Goal: Find specific page/section: Find specific page/section

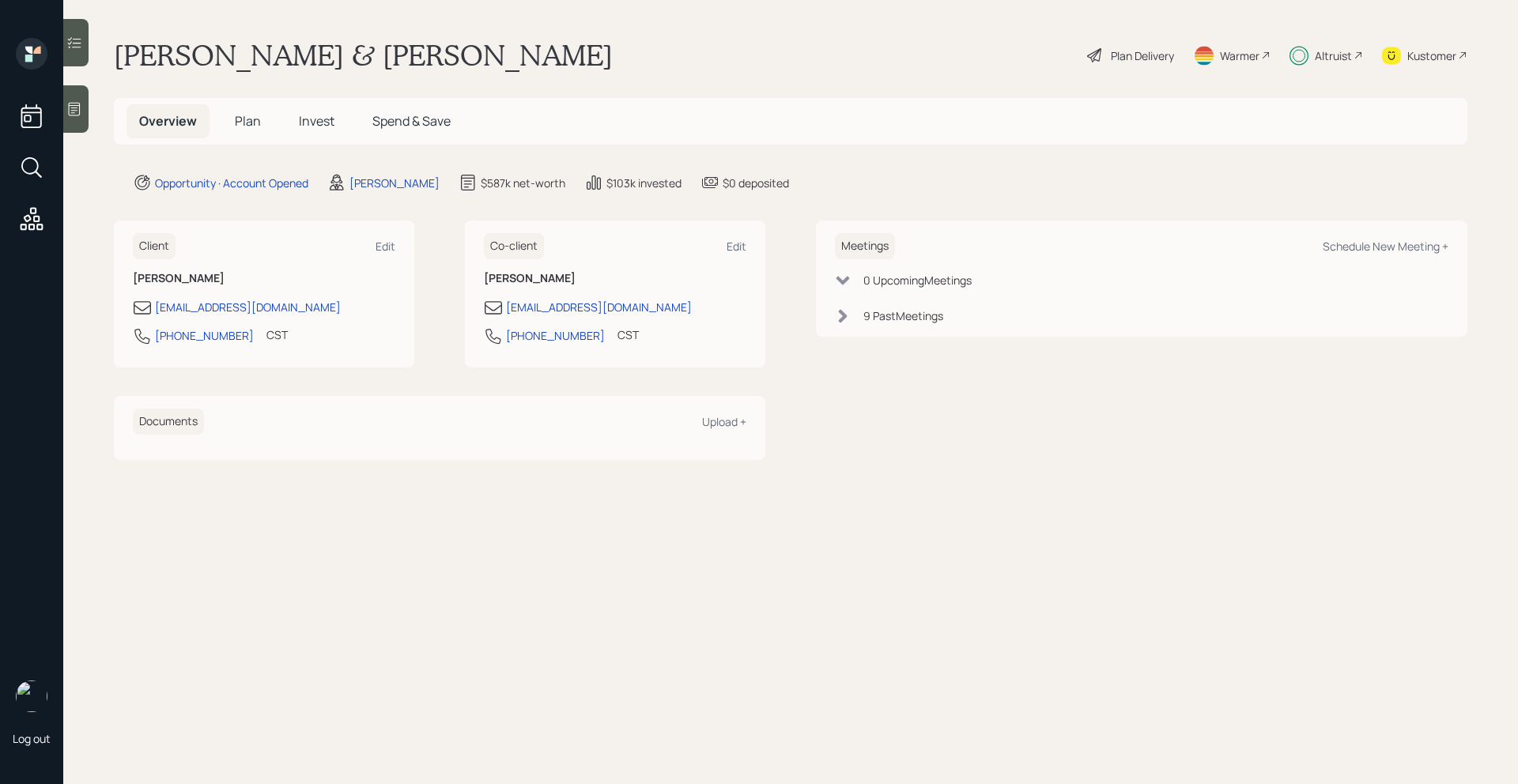
click at [257, 117] on span "Plan" at bounding box center [247, 121] width 26 height 17
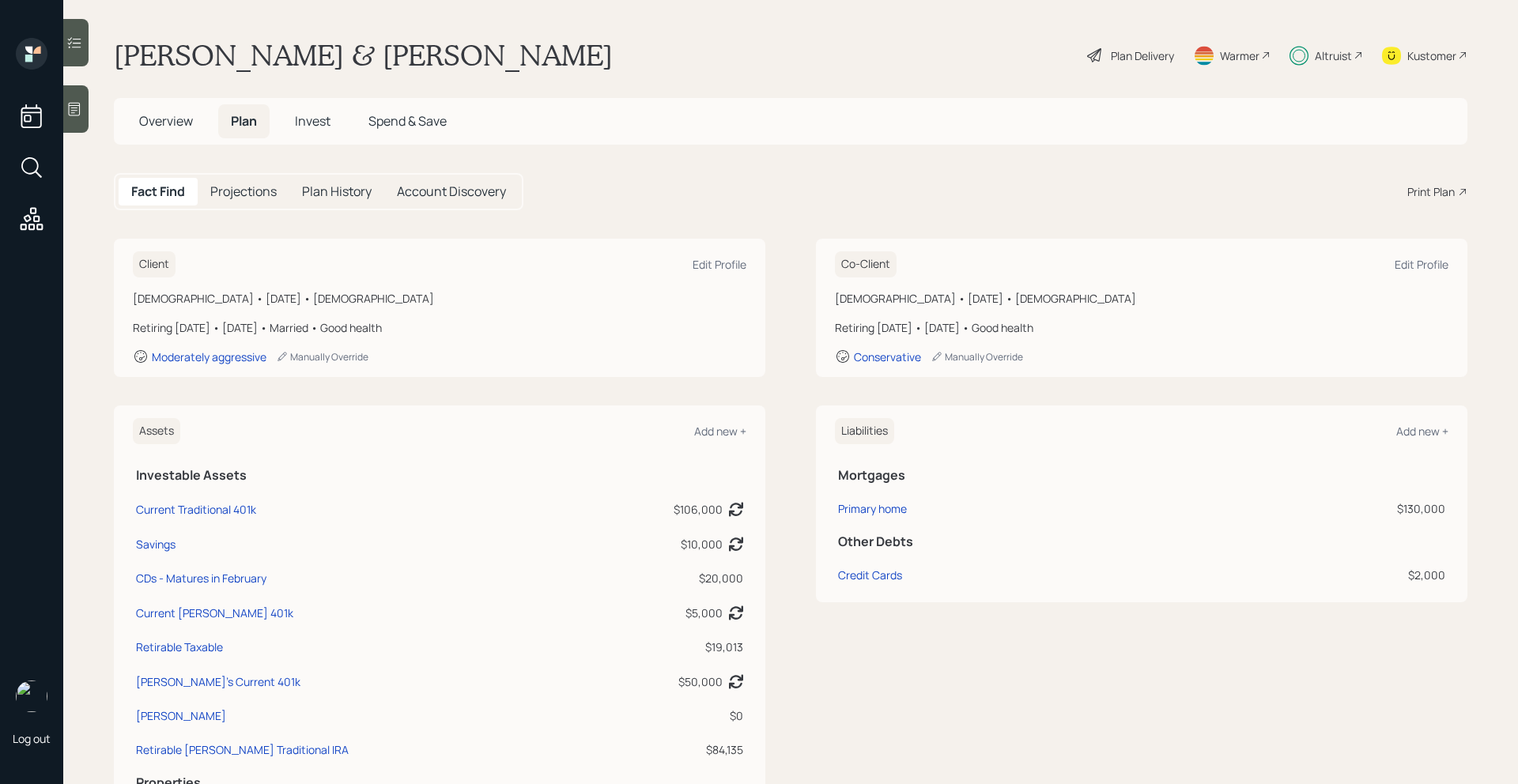
click at [184, 122] on span "Overview" at bounding box center [166, 121] width 54 height 17
